Goal: Task Accomplishment & Management: Use online tool/utility

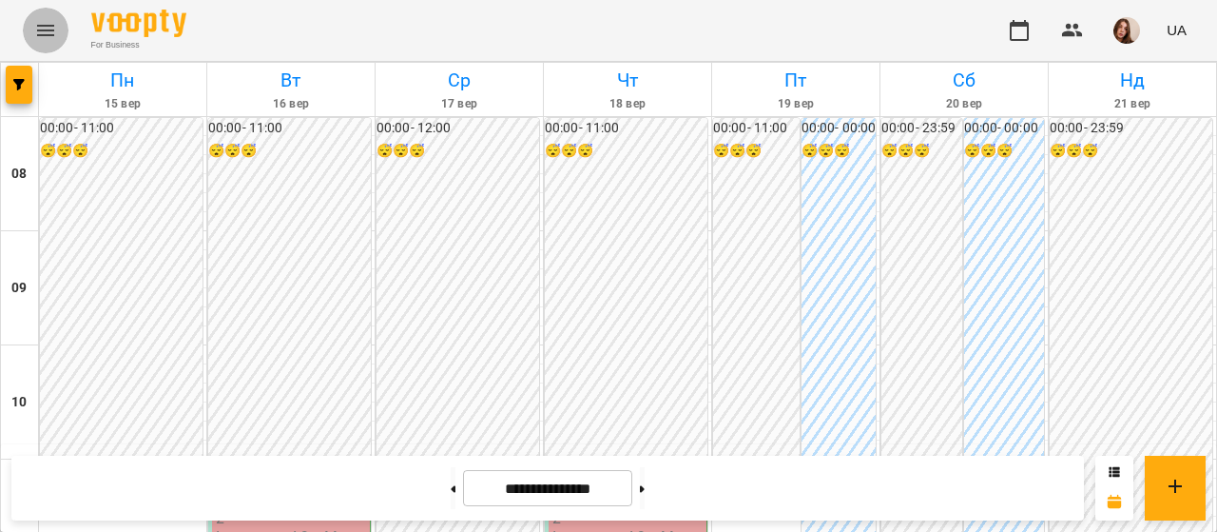
scroll to position [527, 0]
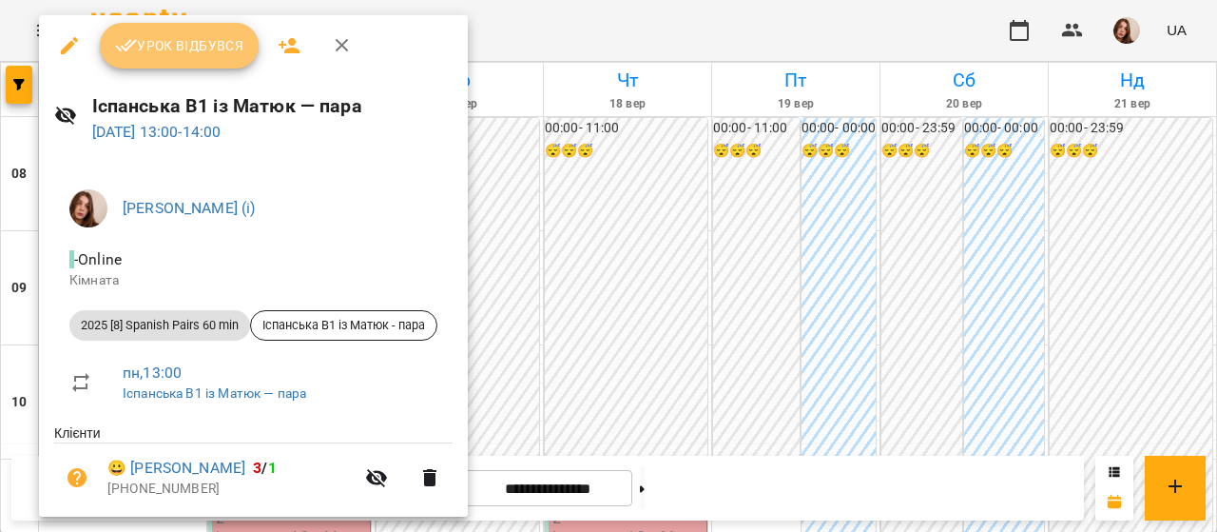
click at [188, 40] on span "Урок відбувся" at bounding box center [179, 45] width 129 height 23
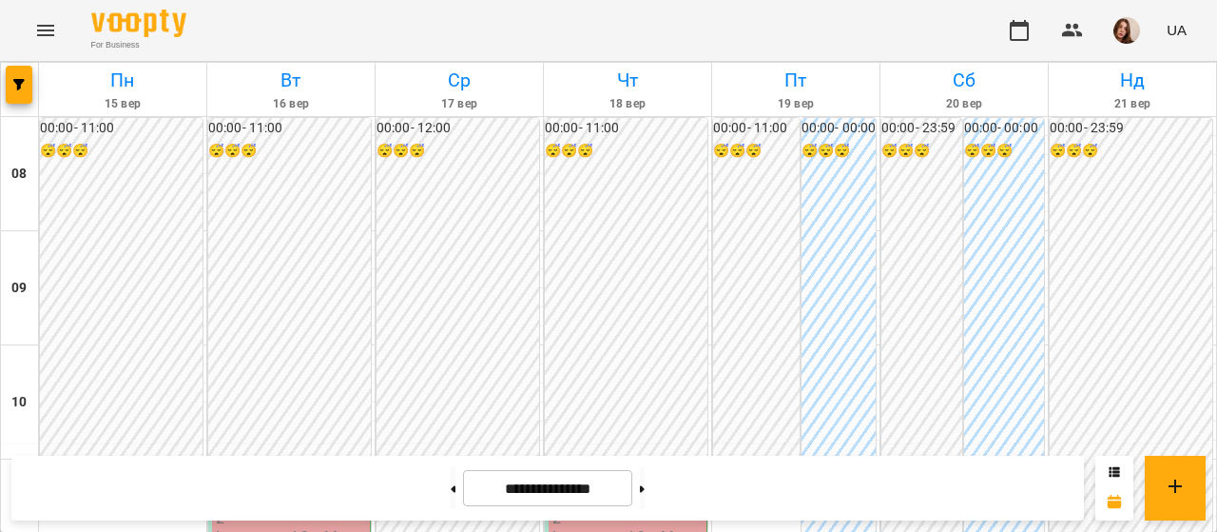
scroll to position [1083, 0]
click at [1134, 36] on img "button" at bounding box center [1127, 30] width 27 height 27
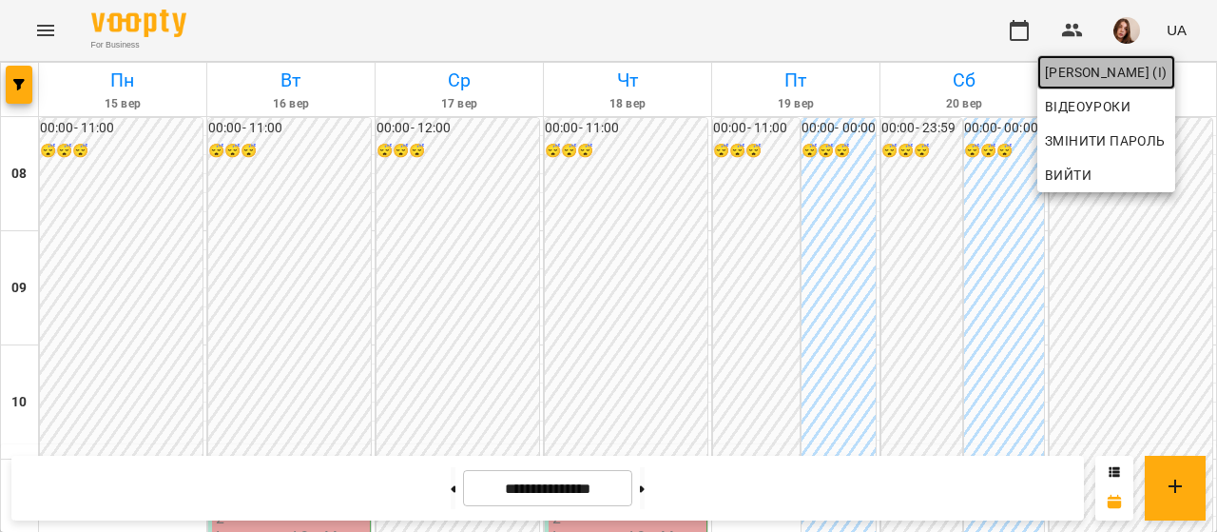
click at [1143, 75] on span "Матюк Маргарита (і)" at bounding box center [1106, 72] width 123 height 23
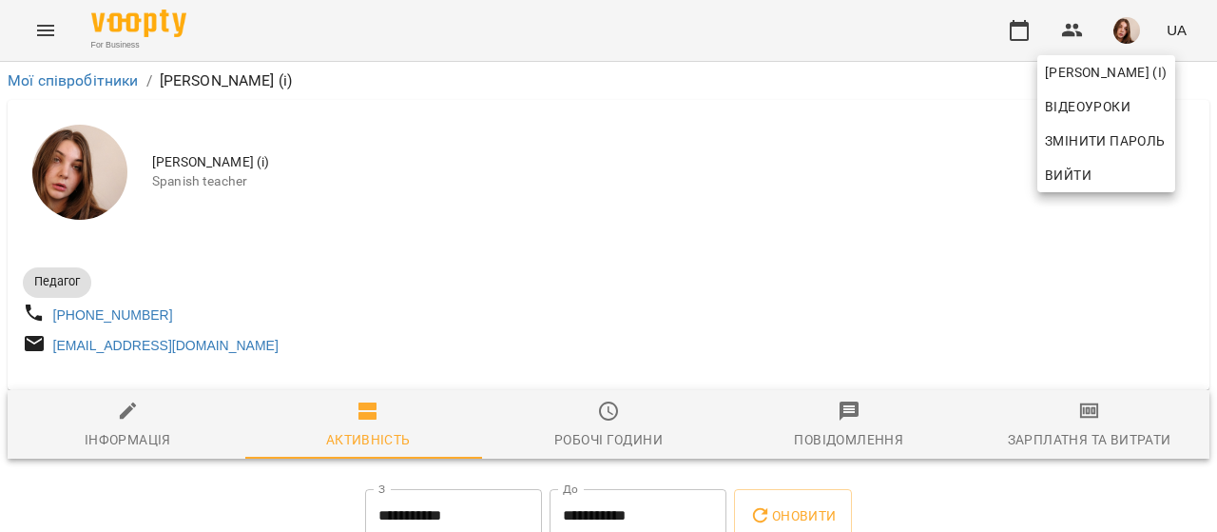
click at [1077, 431] on div at bounding box center [608, 266] width 1217 height 532
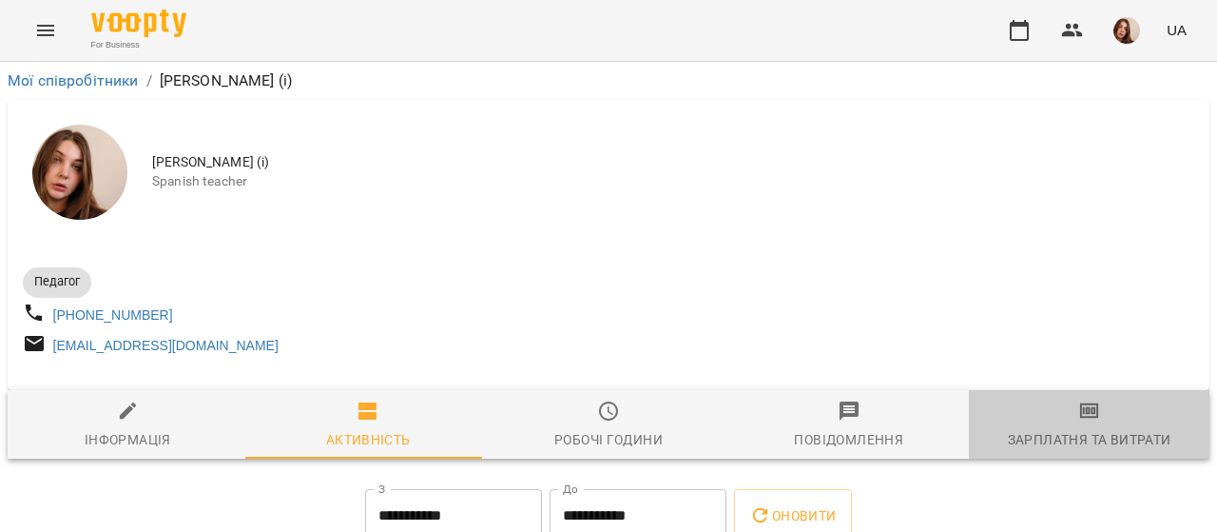
click at [1113, 451] on div "Зарплатня та Витрати" at bounding box center [1090, 439] width 164 height 23
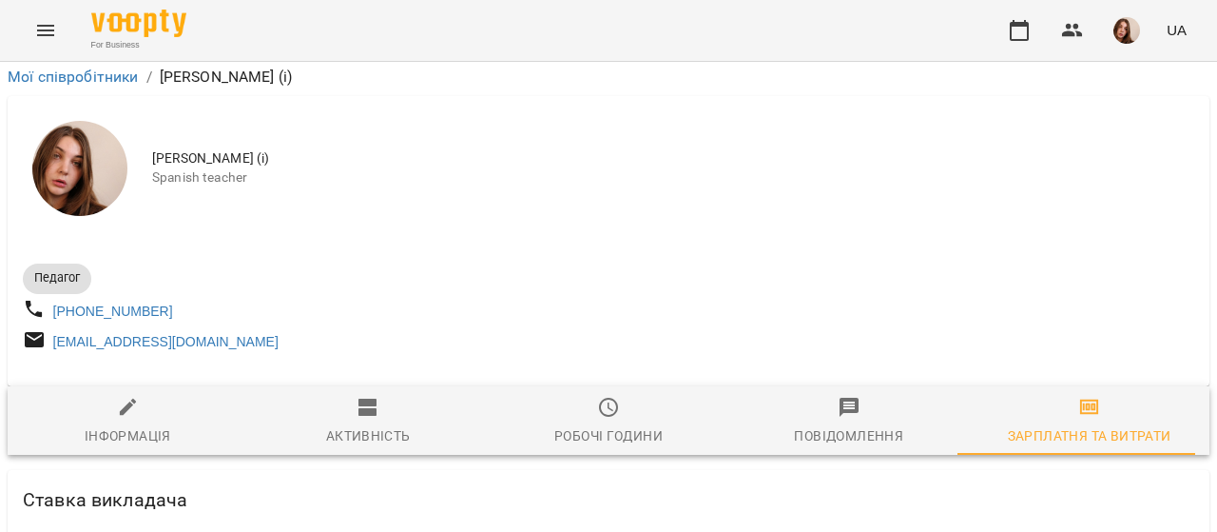
scroll to position [5082, 0]
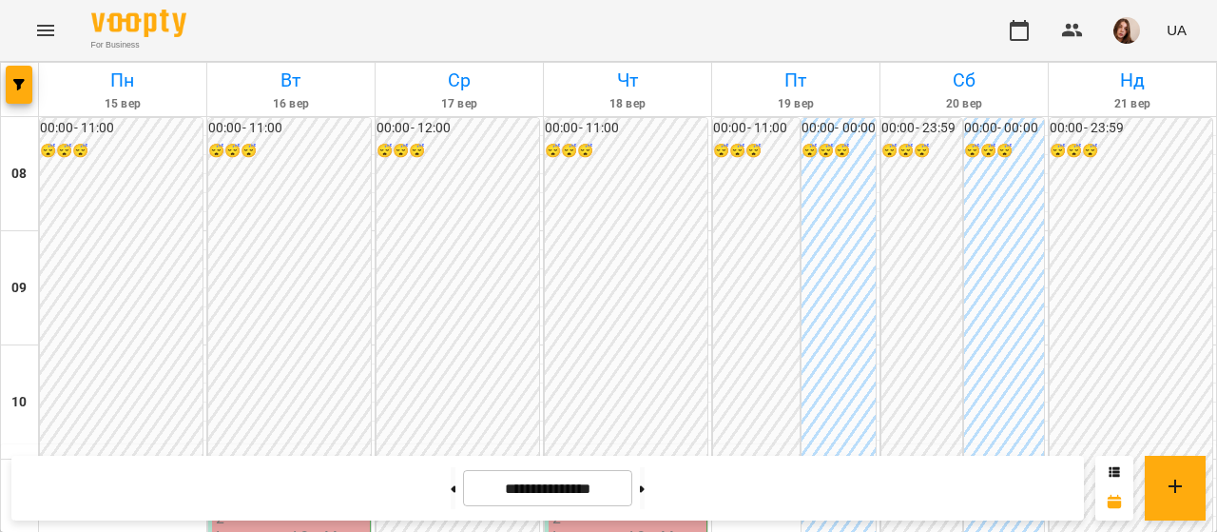
scroll to position [970, 0]
click at [1129, 39] on img "button" at bounding box center [1127, 30] width 27 height 27
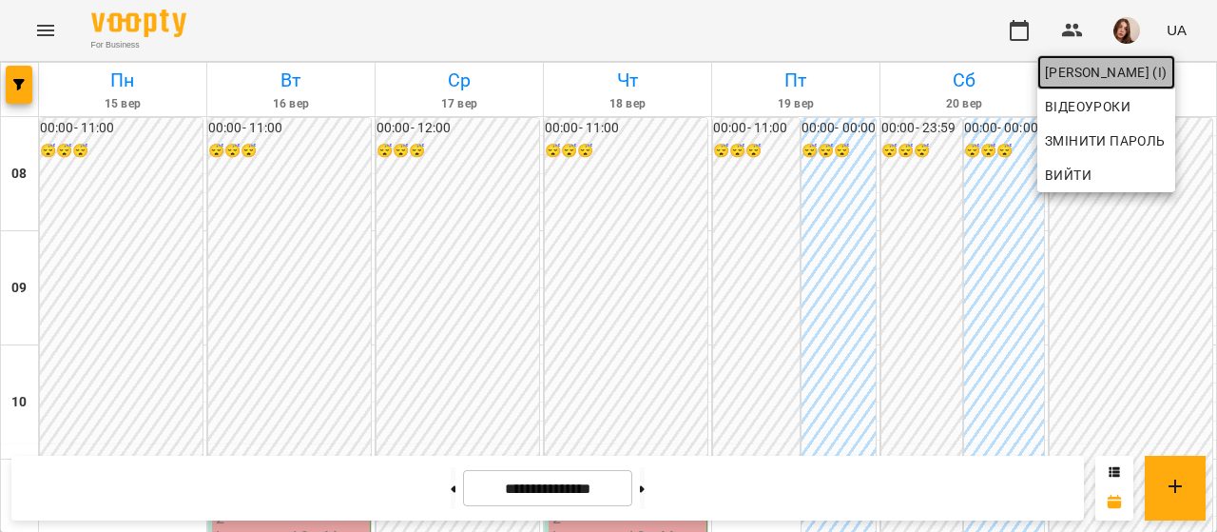
click at [1131, 73] on span "[PERSON_NAME] (і)" at bounding box center [1106, 72] width 123 height 23
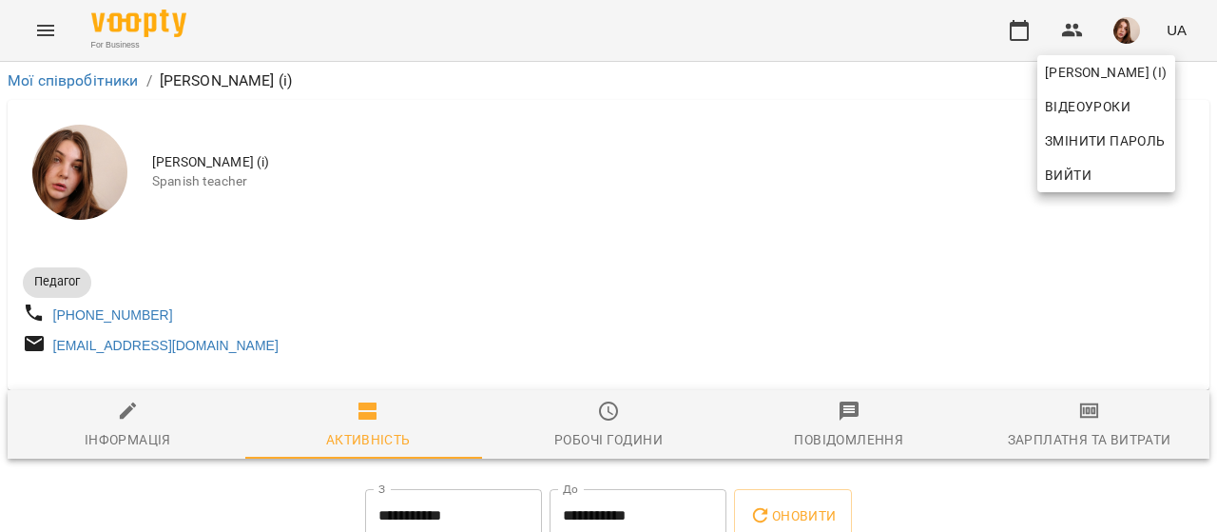
click at [1085, 425] on div at bounding box center [608, 266] width 1217 height 532
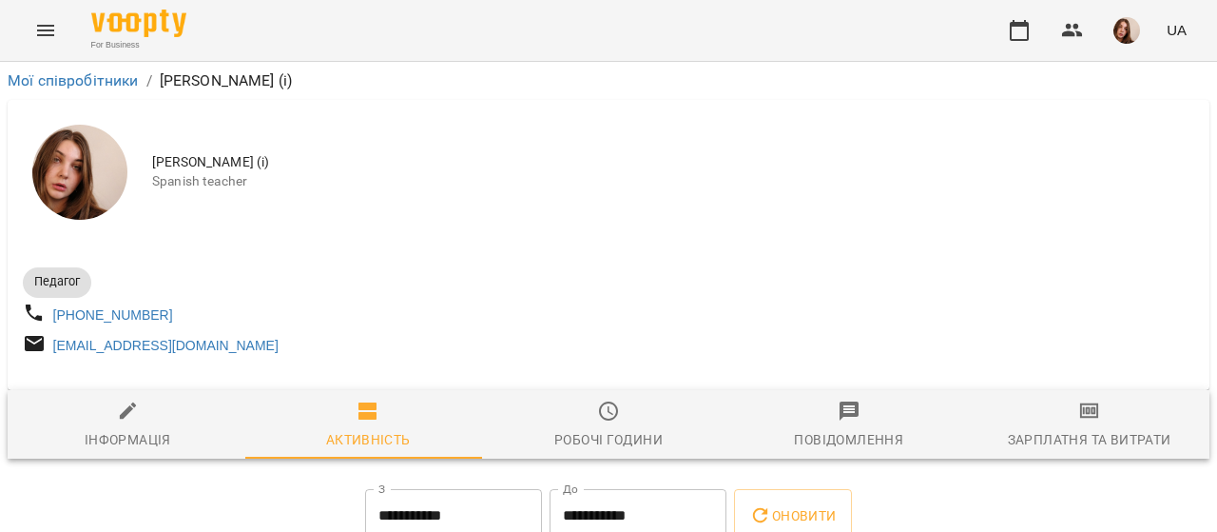
click at [1070, 435] on span "Зарплатня та Витрати" at bounding box center [1089, 424] width 218 height 51
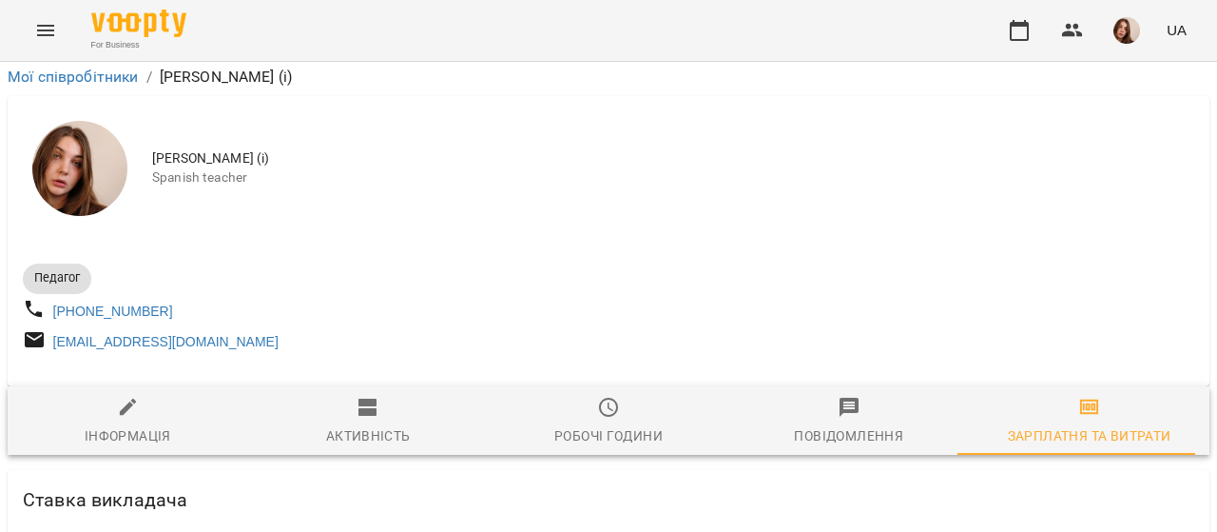
scroll to position [5082, 0]
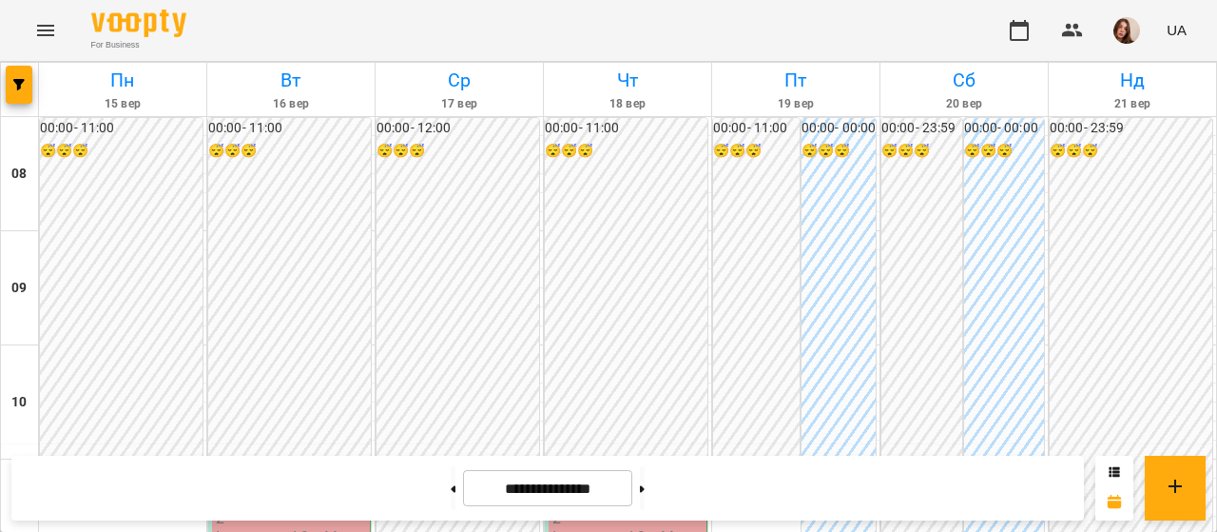
scroll to position [1052, 0]
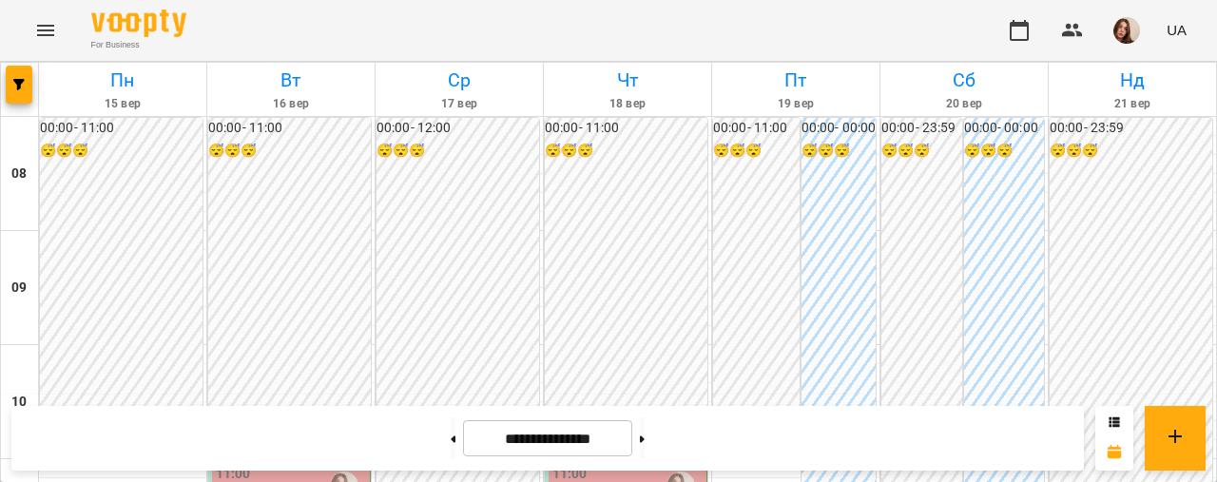
scroll to position [835, 0]
